Goal: Information Seeking & Learning: Understand process/instructions

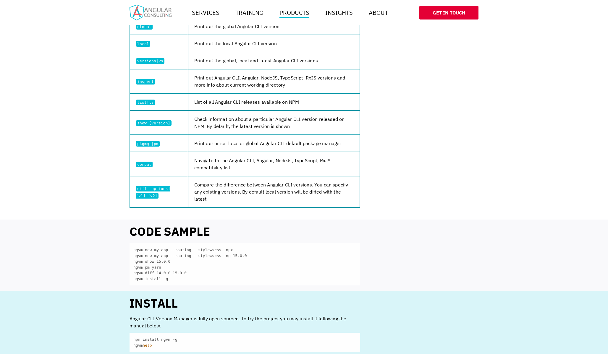
scroll to position [416, 0]
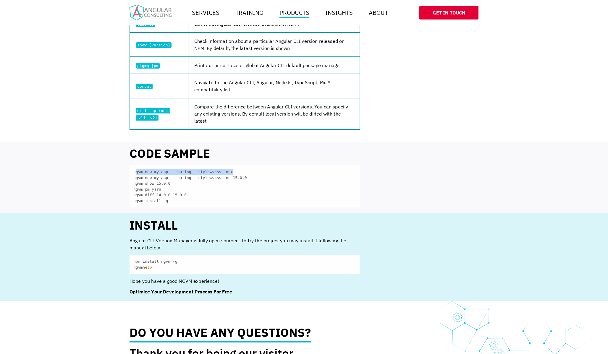
drag, startPoint x: 235, startPoint y: 171, endPoint x: 136, endPoint y: 171, distance: 99.1
click at [136, 171] on code "ngvm new my-app --routing --style=scss -npx ngvm new my-app --routing --style=s…" at bounding box center [245, 186] width 231 height 42
drag, startPoint x: 128, startPoint y: 175, endPoint x: 229, endPoint y: 175, distance: 100.9
click at [228, 175] on div "Code sample ngvm new my-app --routing --style=scss -npx ngvm new my-app --routi…" at bounding box center [304, 178] width 370 height 60
click at [178, 190] on code "ngvm new my-app --routing --style=scss -npx ngvm new my-app --routing --style=s…" at bounding box center [245, 186] width 231 height 42
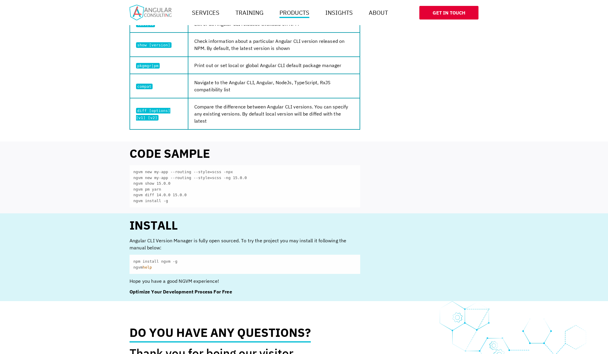
click at [149, 189] on code "ngvm new my-app --routing --style=scss -npx ngvm new my-app --routing --style=s…" at bounding box center [245, 186] width 231 height 42
drag, startPoint x: 249, startPoint y: 176, endPoint x: 174, endPoint y: 176, distance: 74.8
click at [176, 176] on code "ngvm new my-app --routing --style=scss -npx ngvm new my-app --routing --style=s…" at bounding box center [245, 186] width 231 height 42
click at [198, 204] on code "ngvm new my-app --routing --style=scss -npx ngvm new my-app --routing --style=s…" at bounding box center [245, 186] width 231 height 42
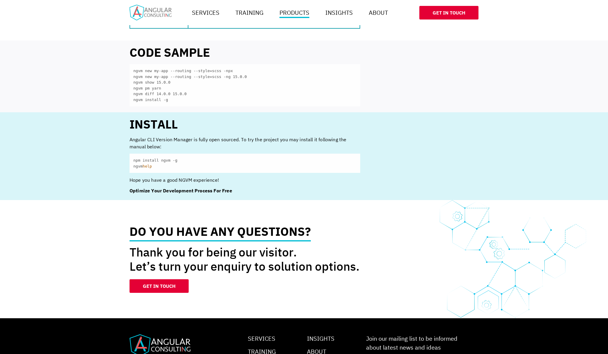
scroll to position [524, 0]
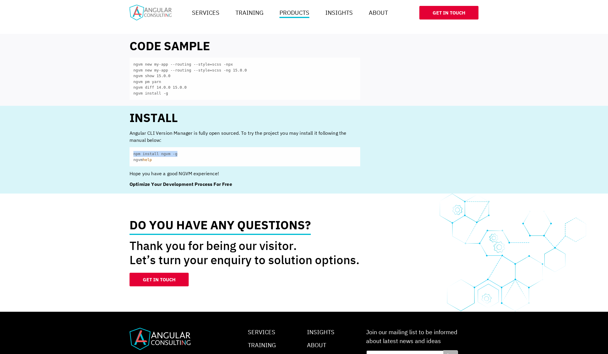
drag, startPoint x: 134, startPoint y: 155, endPoint x: 194, endPoint y: 155, distance: 60.0
click at [194, 155] on code "npm install ngvm -g ngvm help" at bounding box center [245, 156] width 231 height 19
drag, startPoint x: 152, startPoint y: 156, endPoint x: 181, endPoint y: 157, distance: 29.3
click at [180, 157] on code "npm install ngvm -g ngvm help" at bounding box center [245, 156] width 231 height 19
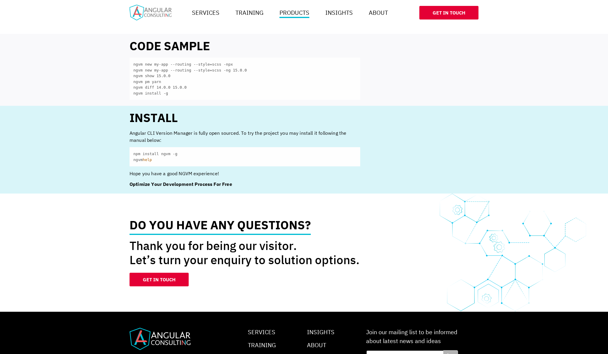
click at [181, 157] on code "npm install ngvm -g ngvm help" at bounding box center [245, 156] width 231 height 19
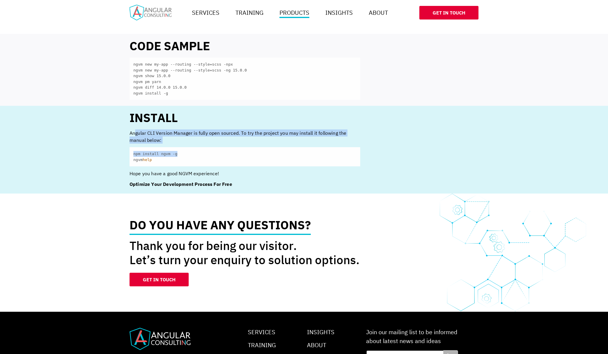
drag, startPoint x: 135, startPoint y: 131, endPoint x: 220, endPoint y: 153, distance: 87.5
click at [220, 153] on div "Install Angular CLI Version Manager is fully open sourced. To try the project y…" at bounding box center [245, 150] width 231 height 76
click at [221, 154] on code "npm install ngvm -g ngvm help" at bounding box center [245, 156] width 231 height 19
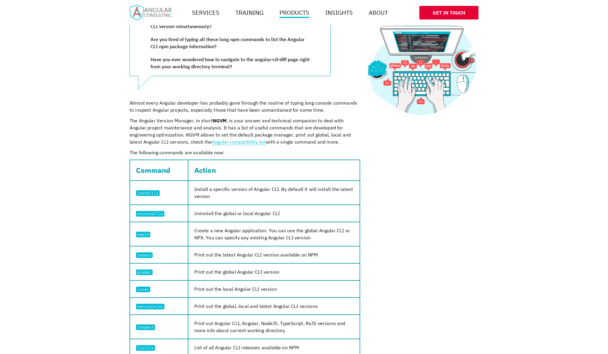
scroll to position [0, 0]
